Goal: Task Accomplishment & Management: Manage account settings

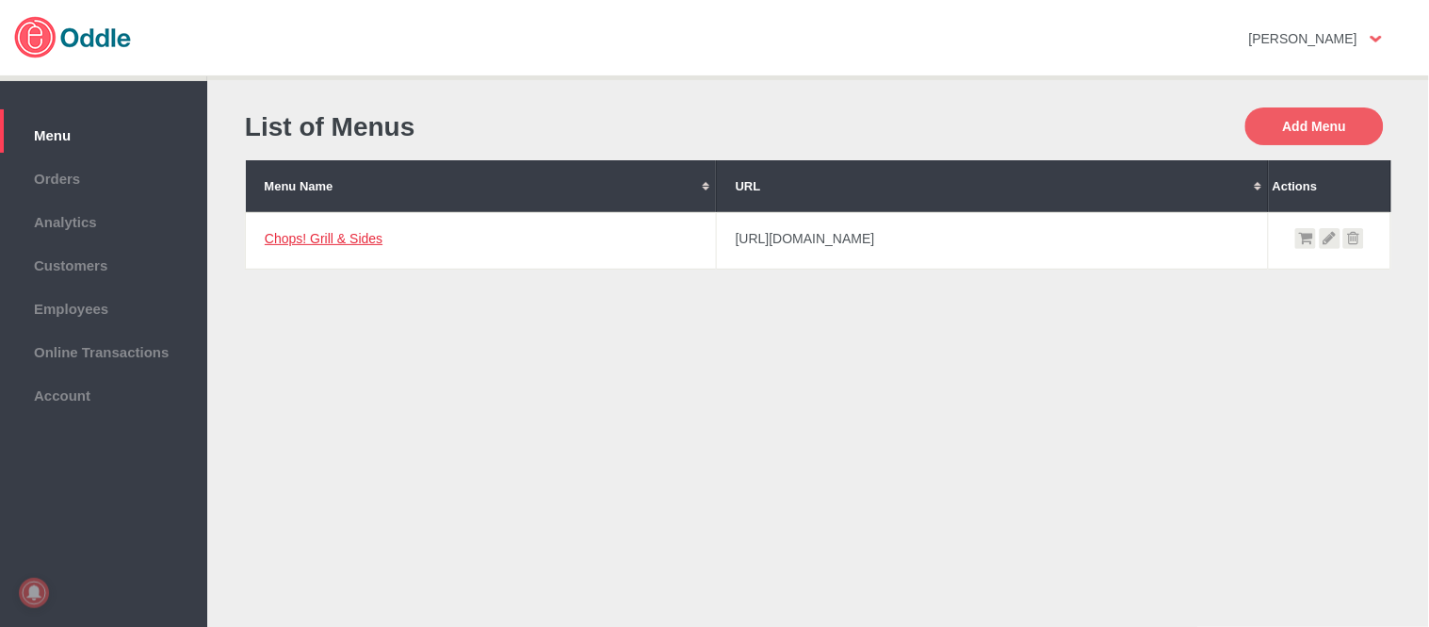
click at [365, 238] on link "Chops! Grill & Sides" at bounding box center [324, 238] width 118 height 15
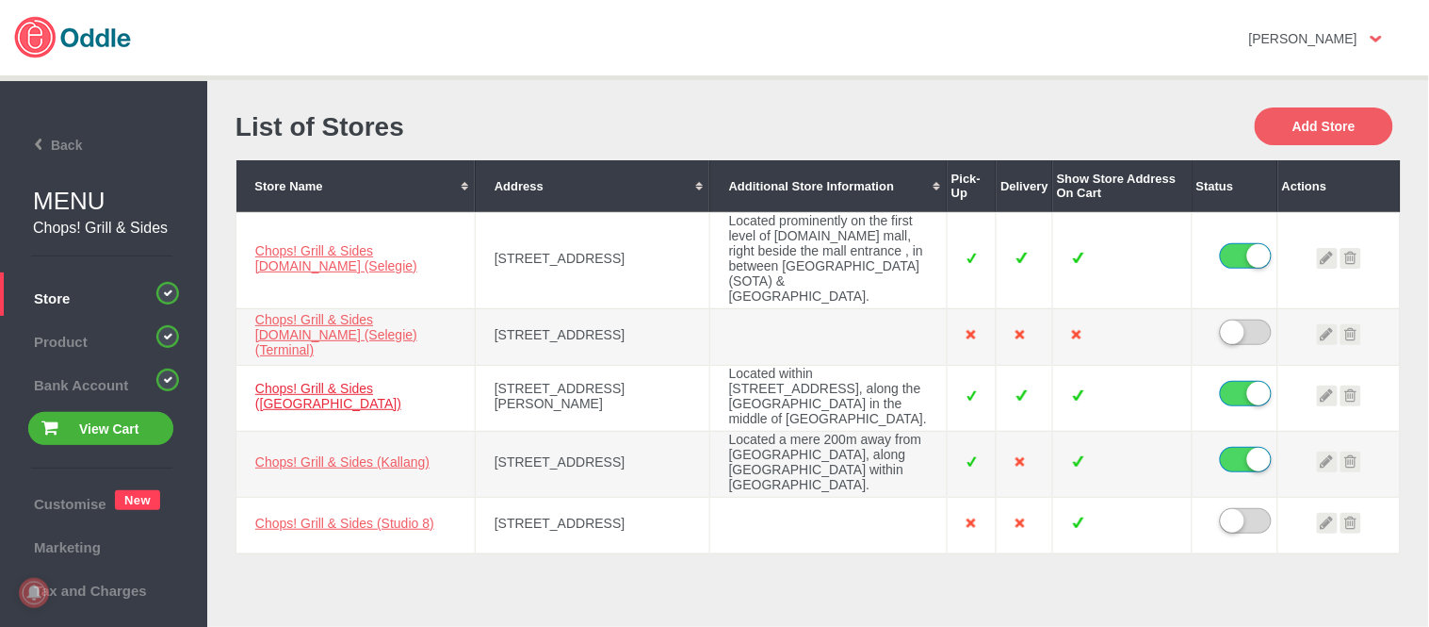
click at [369, 381] on link "Chops! Grill & Sides ([GEOGRAPHIC_DATA])" at bounding box center [328, 396] width 146 height 30
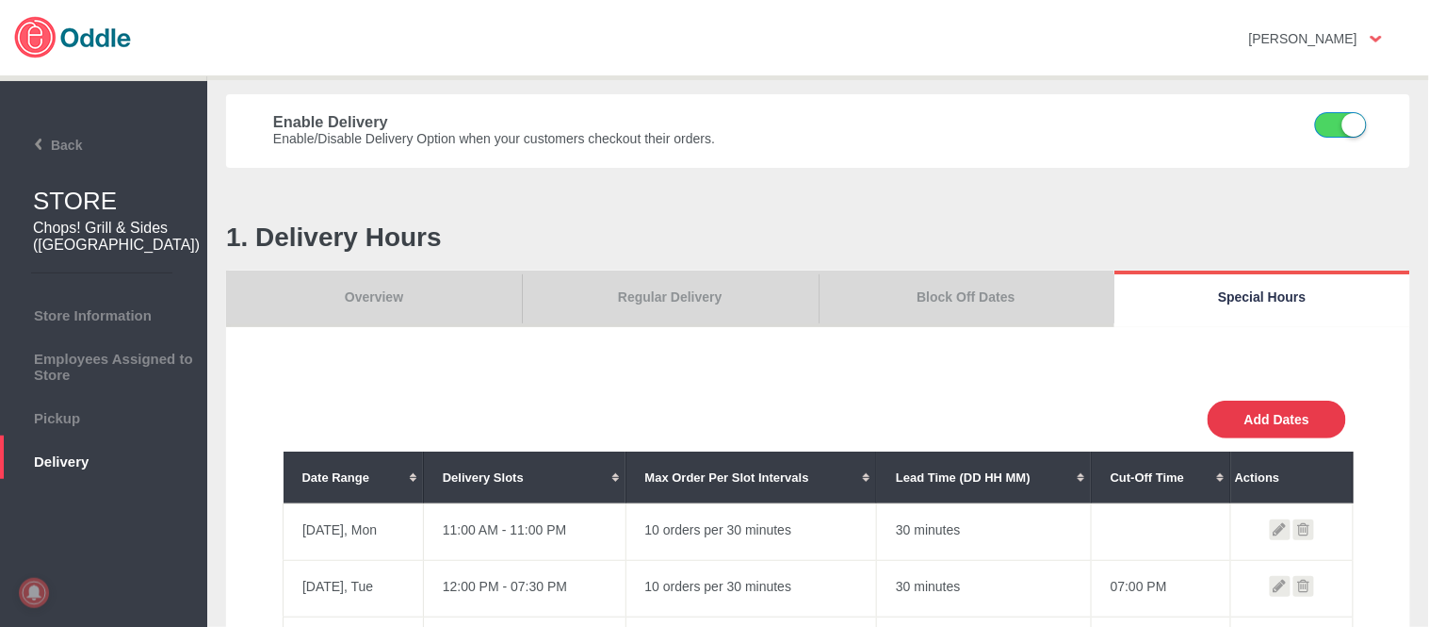
click at [1328, 429] on button "Add Dates" at bounding box center [1277, 419] width 138 height 38
select select "30"
type input "10"
type input "0"
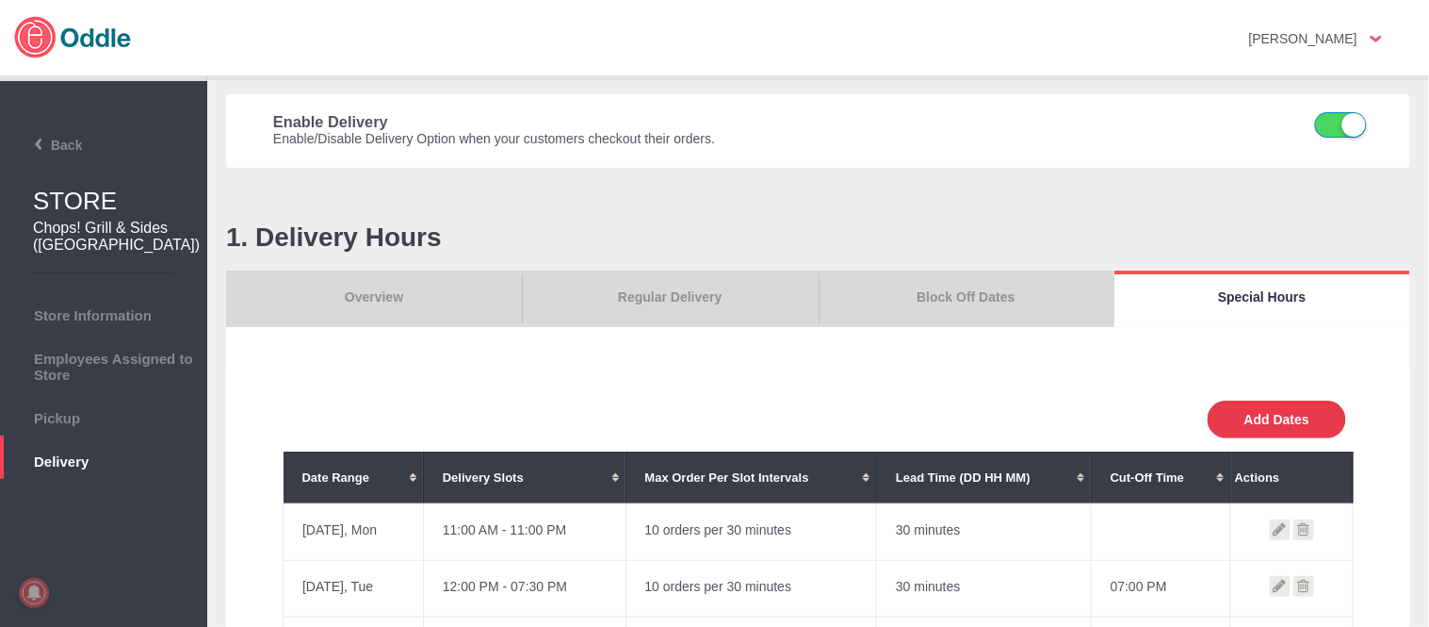
type input "30"
select select "11:00 AM"
select select "11:00 PM"
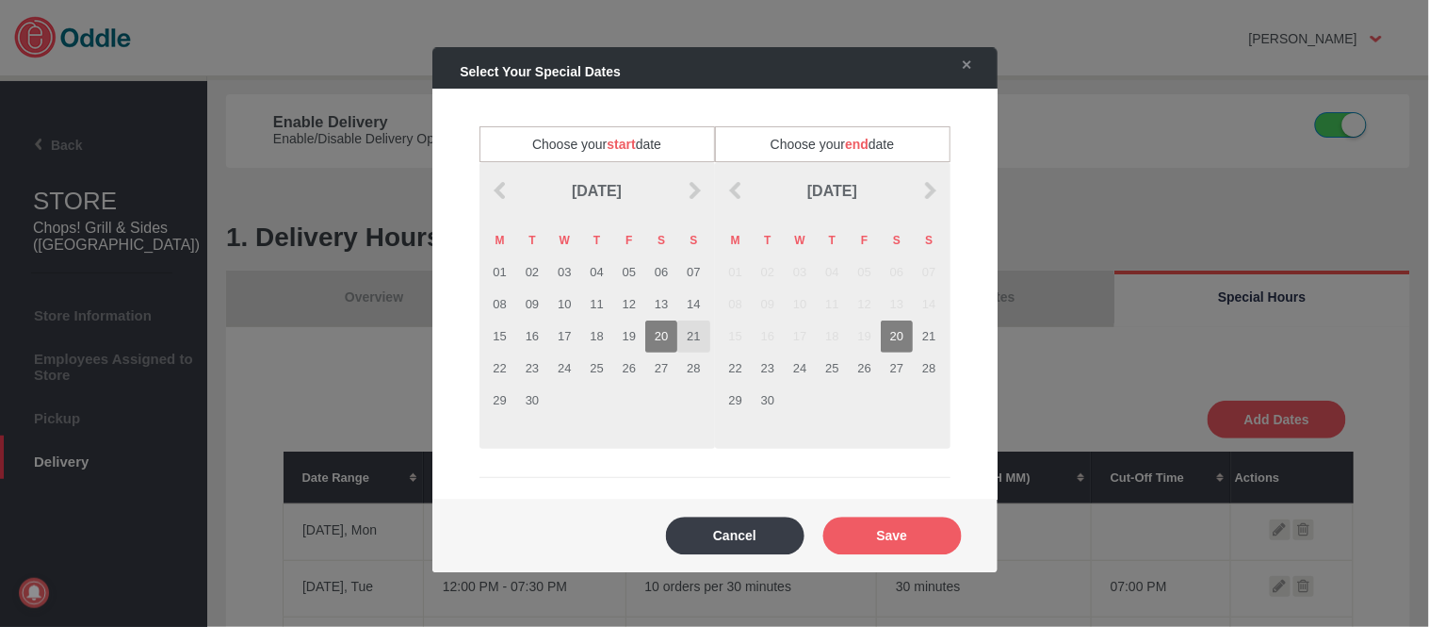
click at [695, 334] on td "21" at bounding box center [693, 336] width 32 height 32
click at [931, 330] on td "21" at bounding box center [929, 336] width 32 height 32
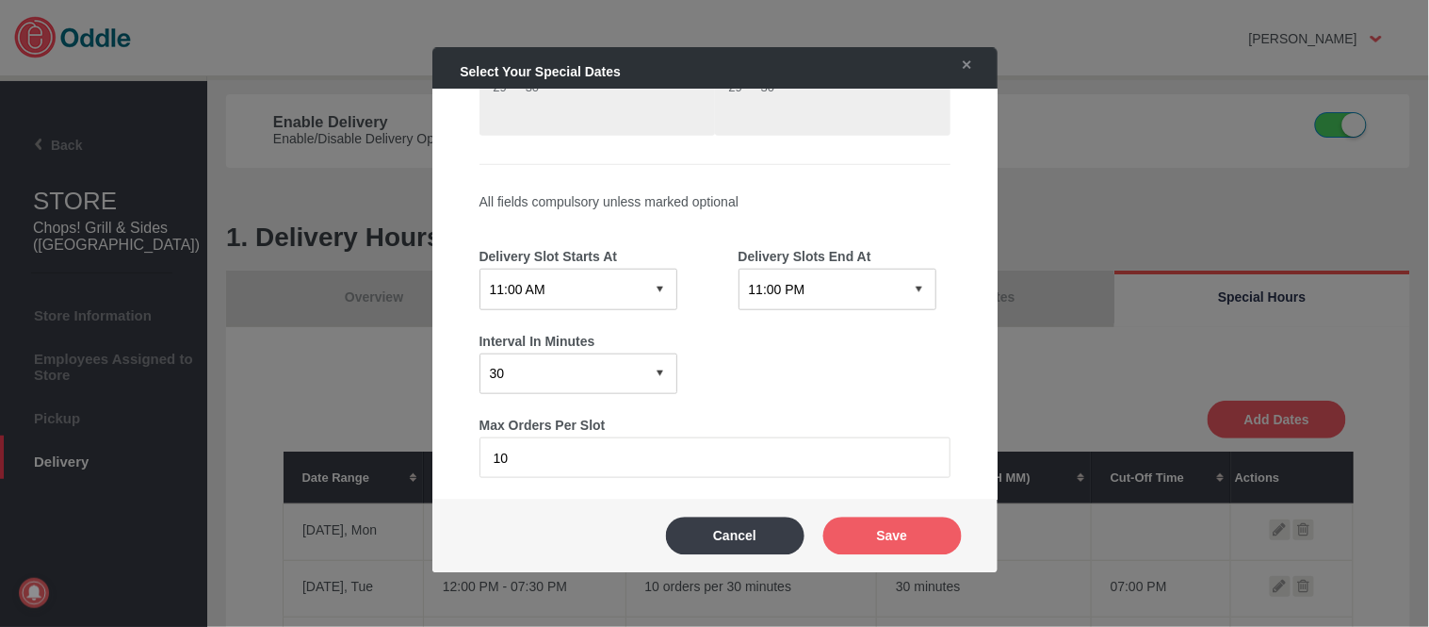
click at [601, 269] on select "12:15 AM 12:30 AM 12:45 AM 01:00 AM 01:15 AM 01:30 AM 01:45 AM 02:00 AM 02:15 A…" at bounding box center [579, 289] width 198 height 41
select select "12:30 PM"
click at [480, 269] on select "12:15 AM 12:30 AM 12:45 AM 01:00 AM 01:15 AM 01:30 AM 01:45 AM 02:00 AM 02:15 A…" at bounding box center [579, 289] width 198 height 41
click at [802, 269] on select "12:15 AM 12:30 AM 12:45 AM 01:00 AM 01:15 AM 01:30 AM 01:45 AM 02:00 AM 02:15 A…" at bounding box center [838, 289] width 198 height 41
select select "01:30 PM"
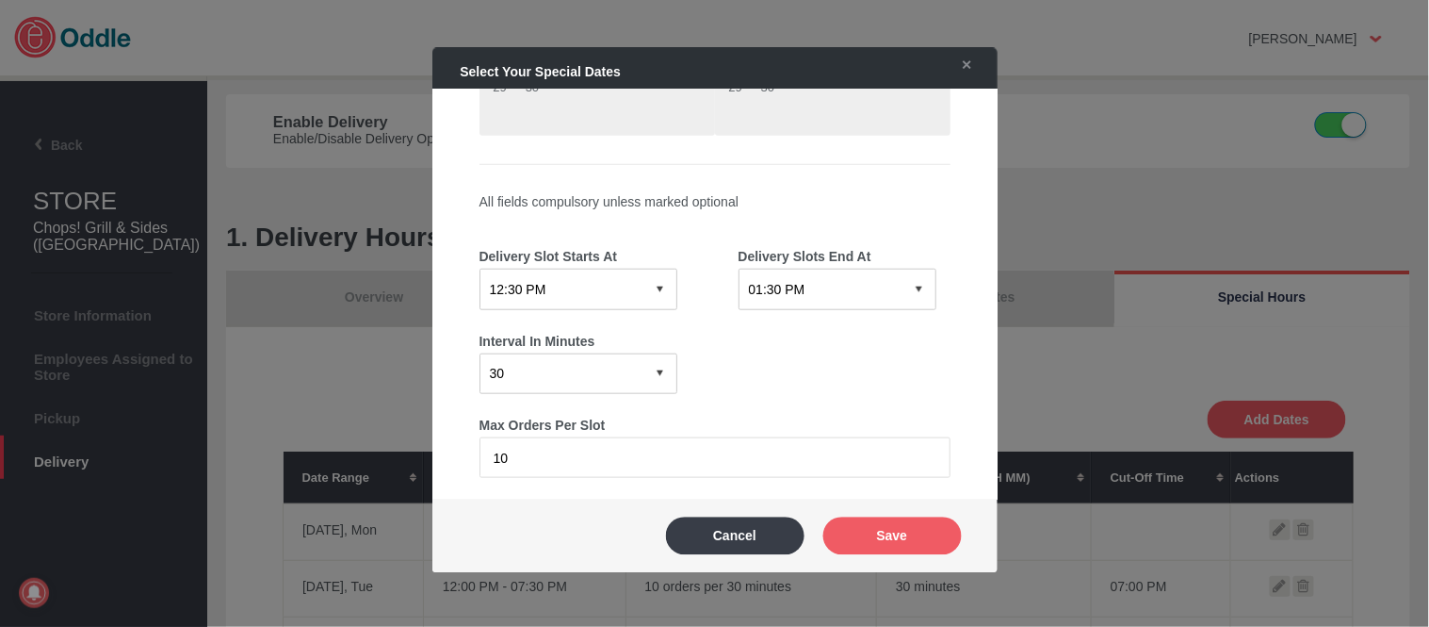
click at [739, 269] on select "12:15 AM 12:30 AM 12:45 AM 01:00 AM 01:15 AM 01:30 AM 01:45 AM 02:00 AM 02:15 A…" at bounding box center [838, 289] width 198 height 41
click at [585, 361] on select "0 15 30 60 120" at bounding box center [579, 372] width 198 height 41
select select "60"
click at [480, 352] on select "0 15 30 60 120" at bounding box center [579, 372] width 198 height 41
click at [855, 529] on button "Save" at bounding box center [892, 535] width 138 height 38
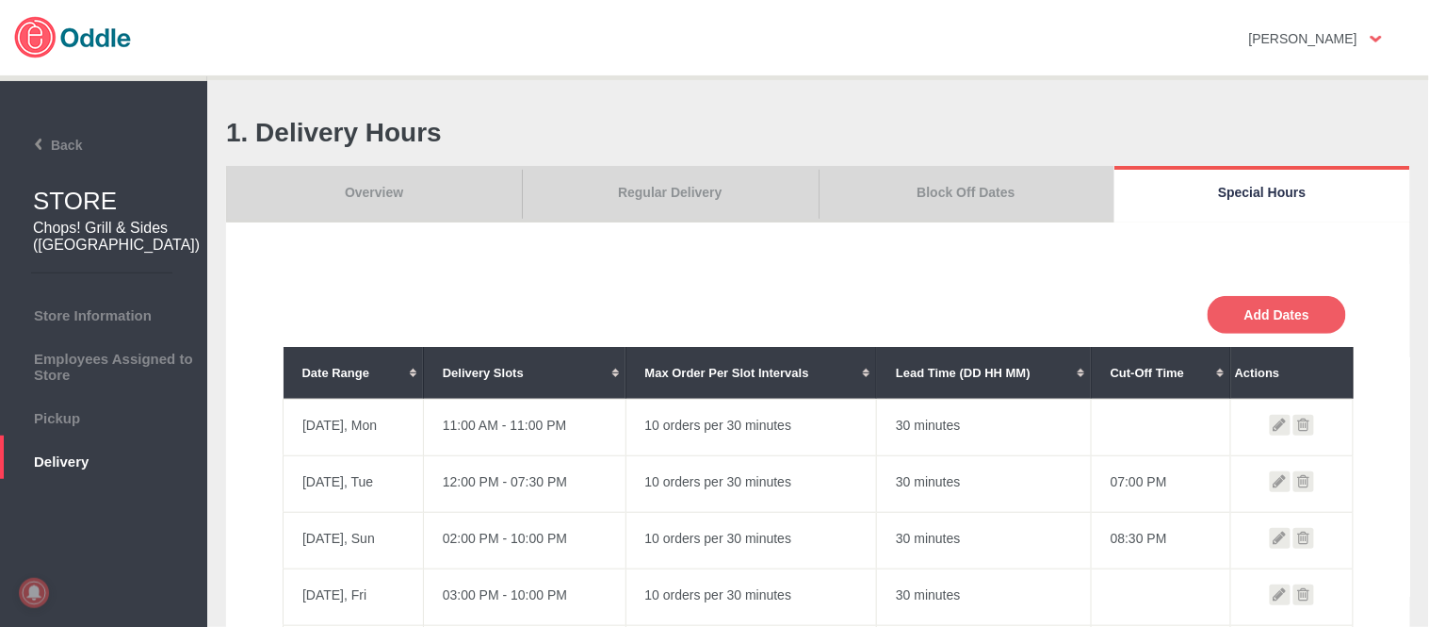
scroll to position [523, 0]
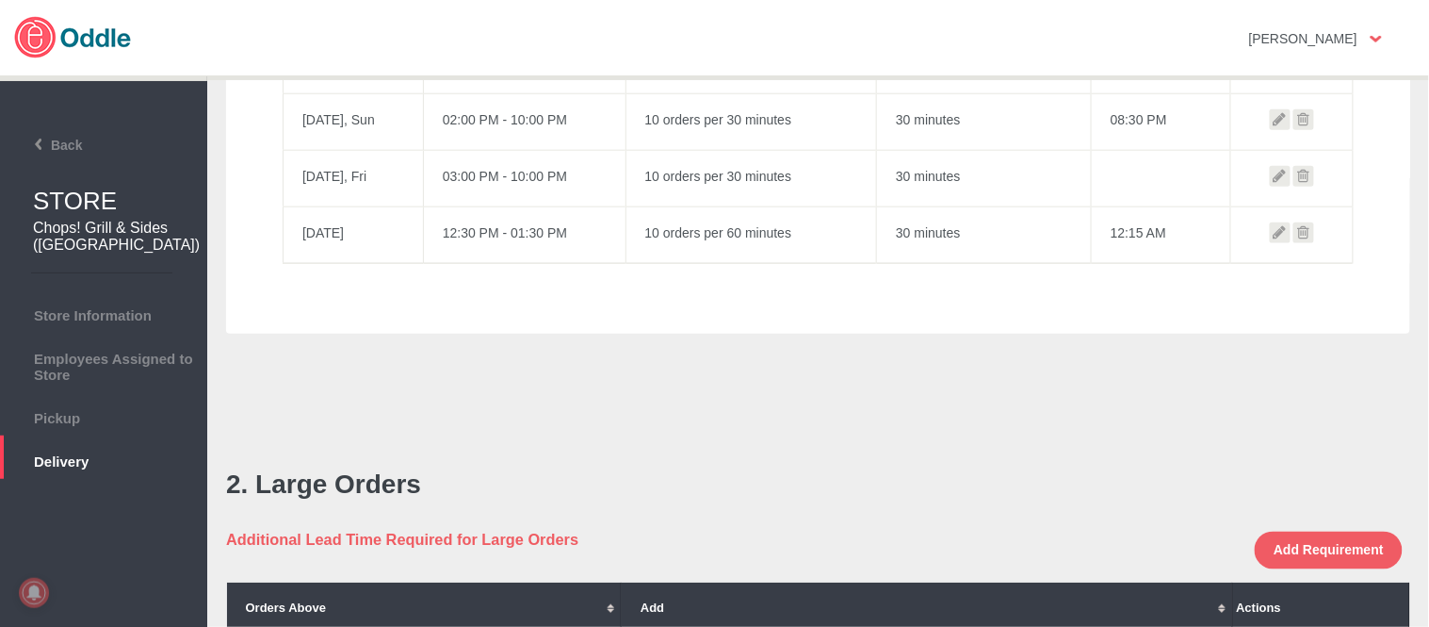
click at [1303, 226] on icon at bounding box center [1304, 232] width 21 height 21
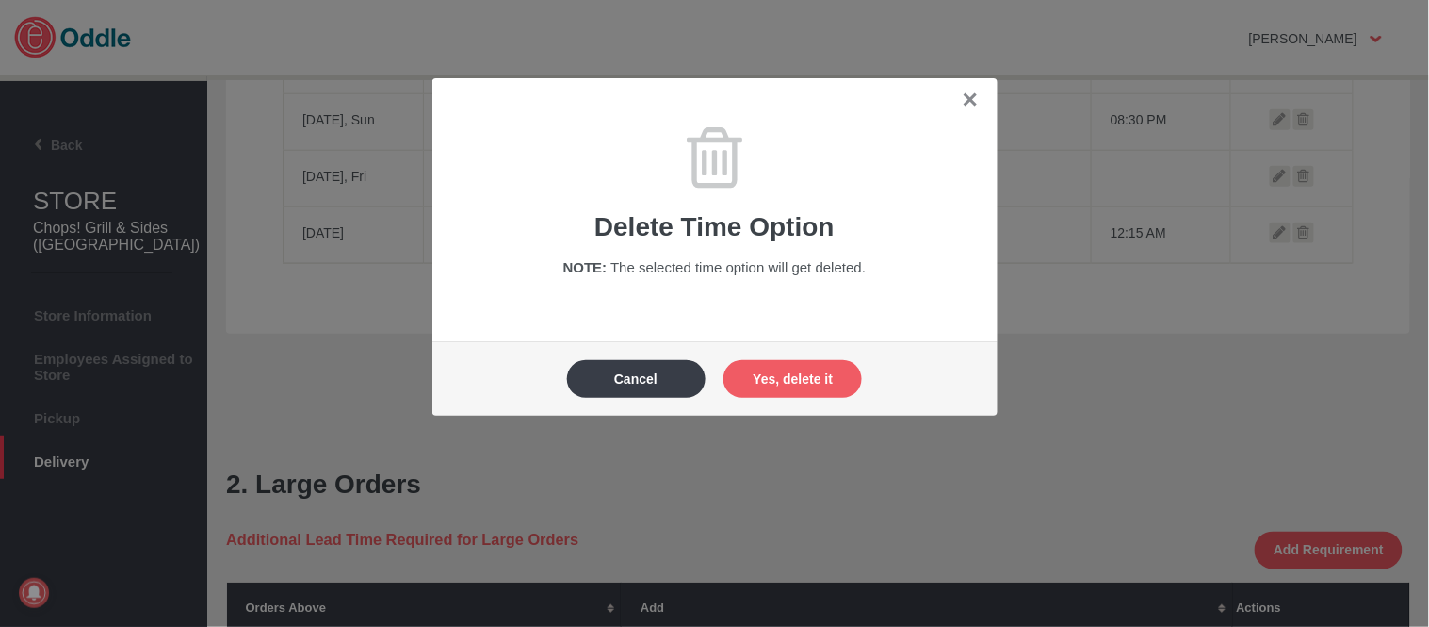
click at [831, 373] on button "Yes, delete it" at bounding box center [793, 379] width 138 height 38
